Goal: Use online tool/utility: Utilize a website feature to perform a specific function

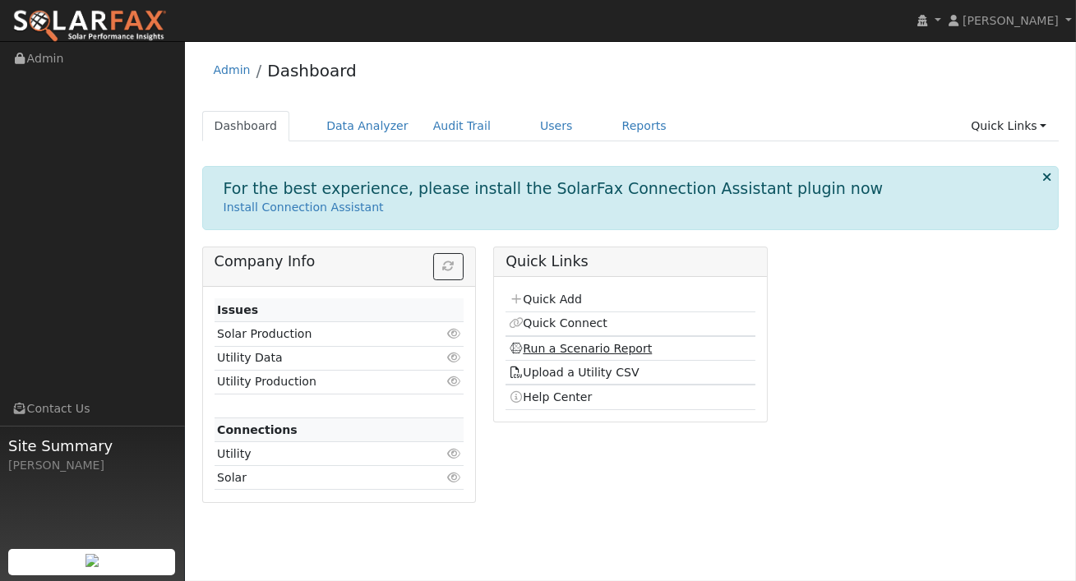
click at [588, 348] on link "Run a Scenario Report" at bounding box center [581, 348] width 144 height 13
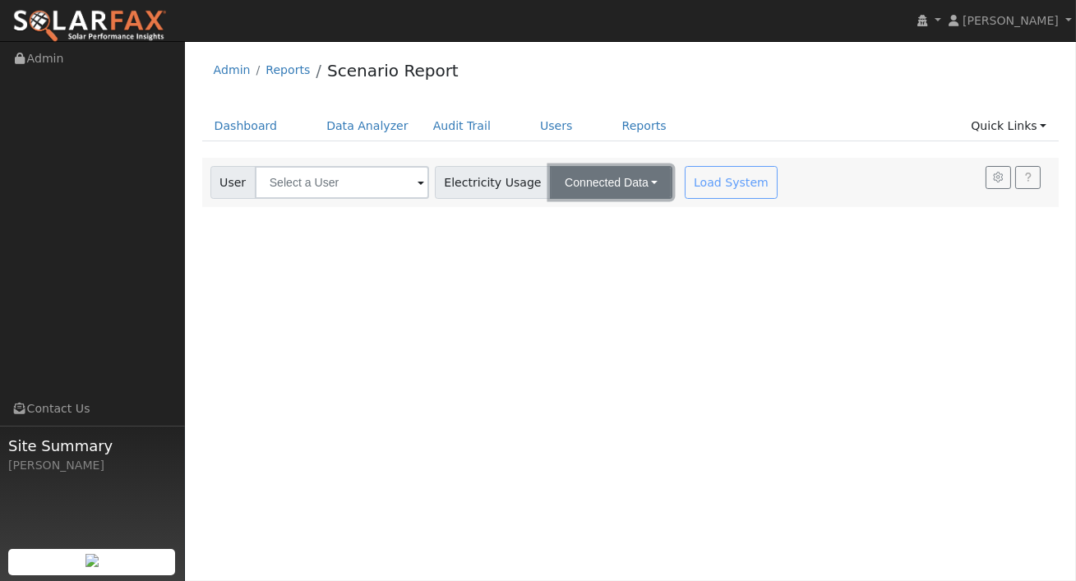
click at [560, 177] on button "Connected Data" at bounding box center [611, 182] width 122 height 33
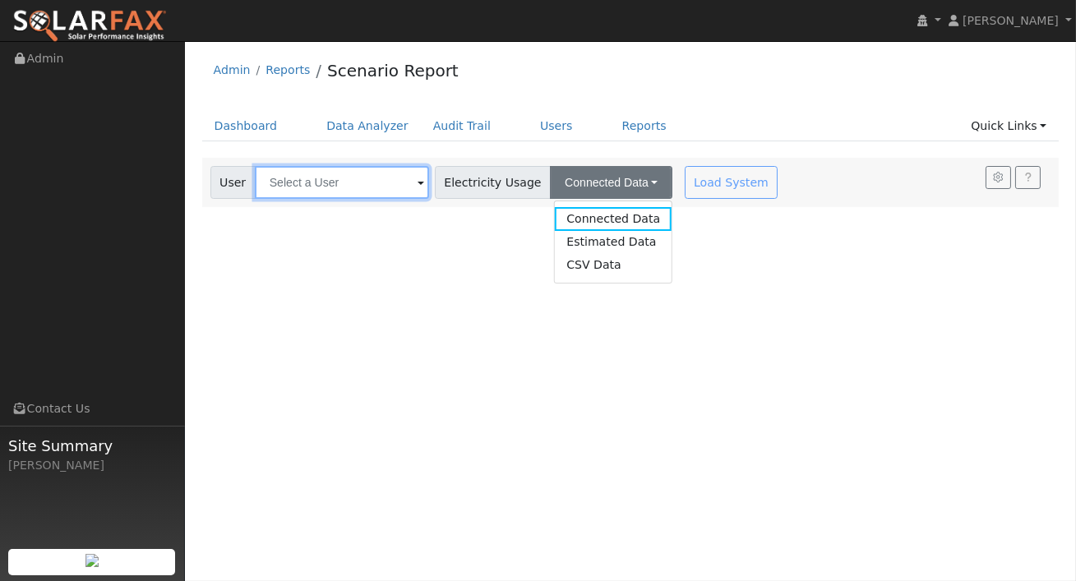
click at [344, 194] on input "text" at bounding box center [342, 182] width 174 height 33
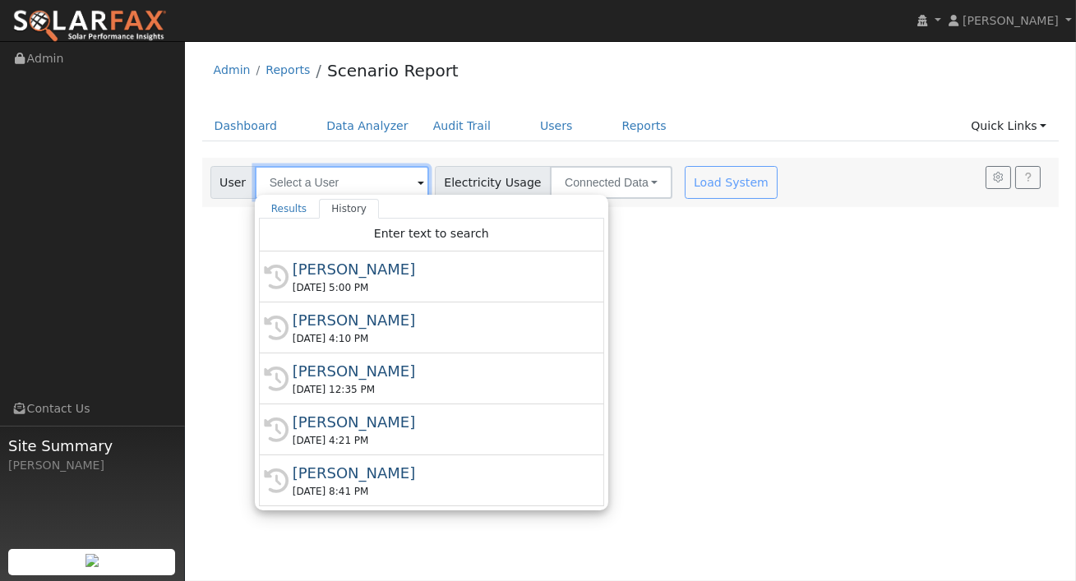
click at [353, 181] on input "text" at bounding box center [342, 182] width 174 height 33
click at [339, 266] on div "Rosario Robledo" at bounding box center [439, 269] width 293 height 22
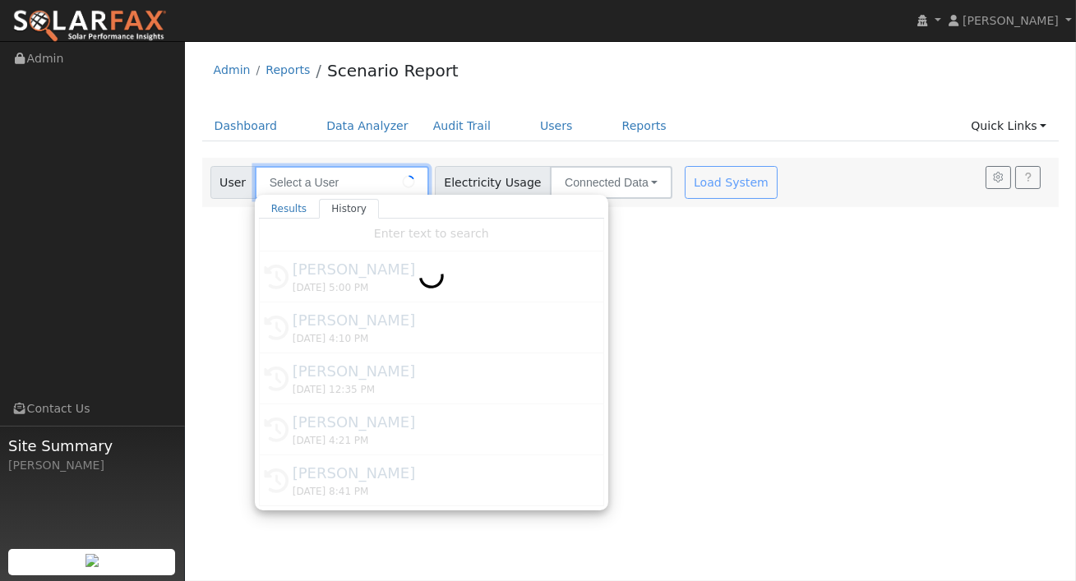
type input "Rosario Robledo"
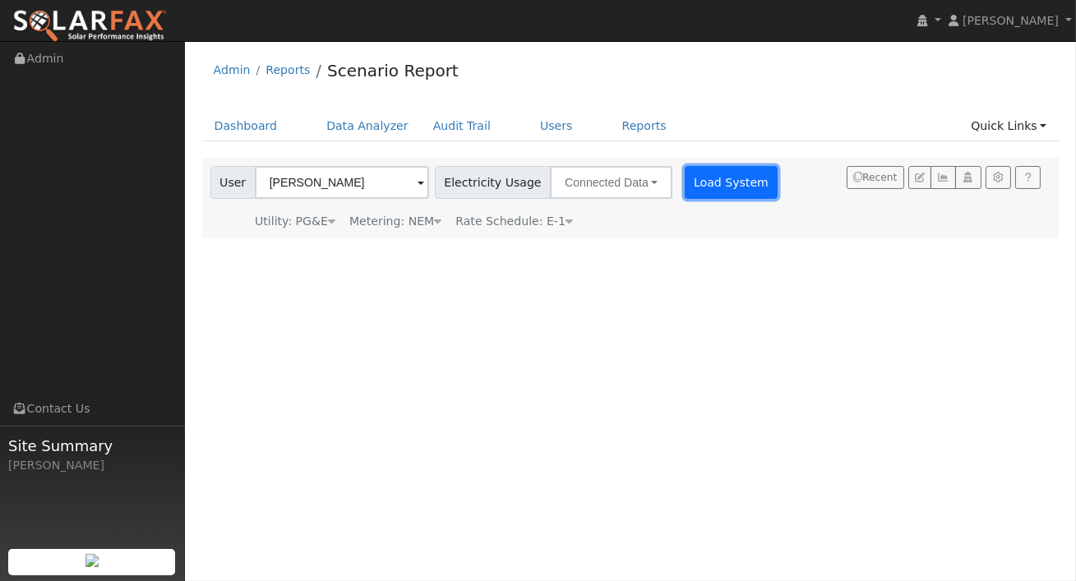
click at [713, 185] on button "Load System" at bounding box center [732, 182] width 94 height 33
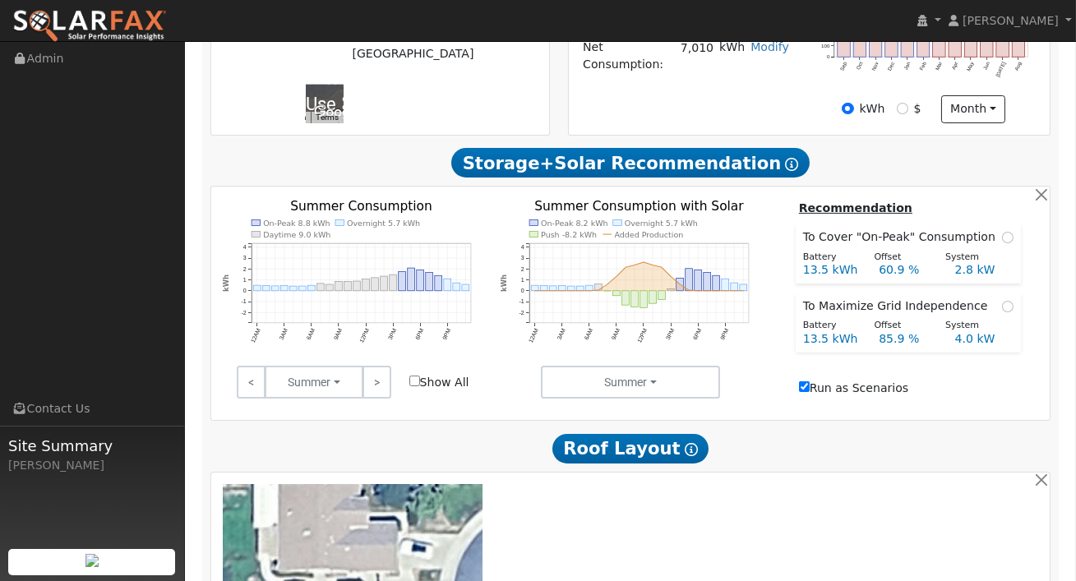
scroll to position [570, 0]
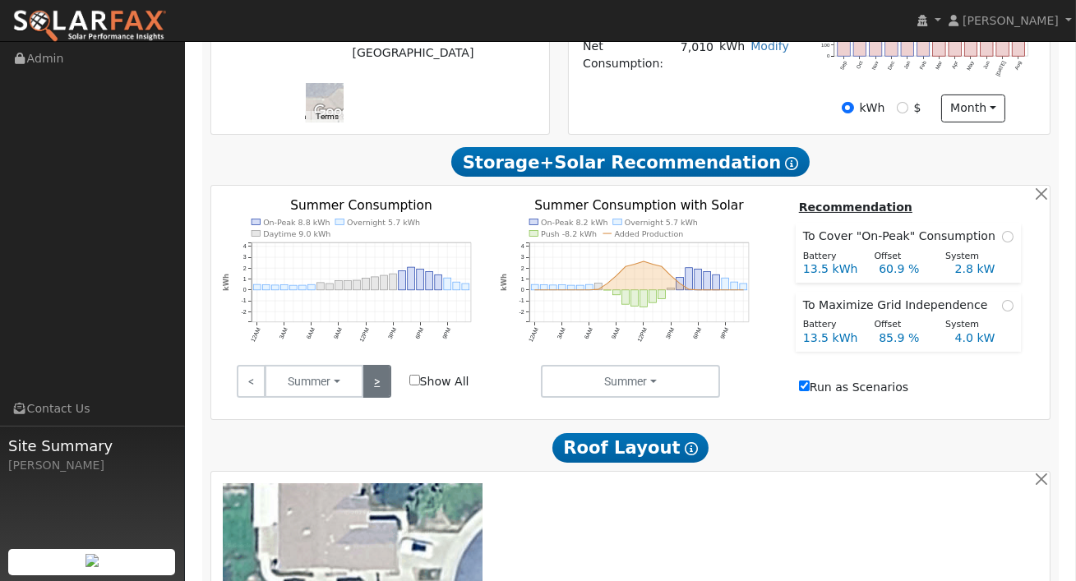
click at [382, 391] on link ">" at bounding box center [376, 381] width 29 height 33
click at [376, 381] on link ">" at bounding box center [376, 381] width 29 height 33
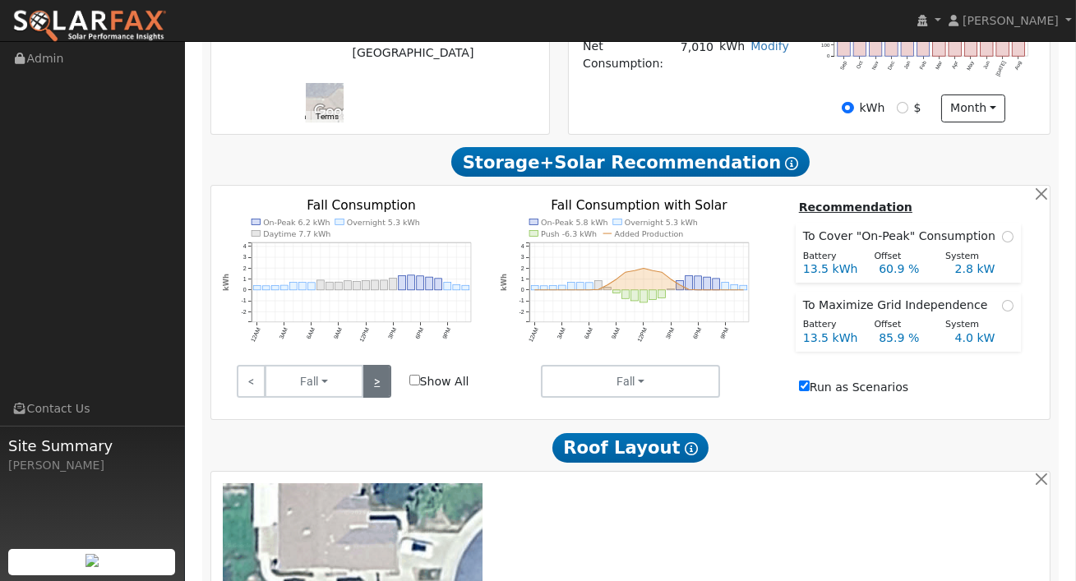
click at [379, 394] on link ">" at bounding box center [376, 381] width 29 height 33
click at [380, 394] on link ">" at bounding box center [376, 381] width 29 height 33
